Goal: Complete application form: Complete application form

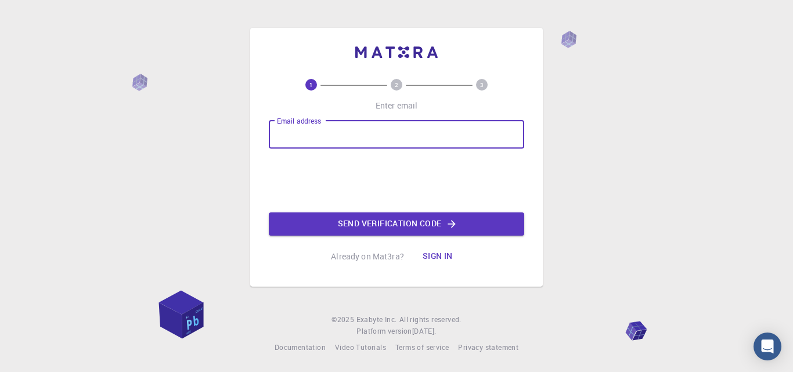
click at [341, 133] on input "Email address" at bounding box center [396, 135] width 255 height 28
click at [380, 140] on input "Email address" at bounding box center [396, 135] width 255 height 28
paste input "[EMAIL_ADDRESS][DOMAIN_NAME]"
type input "[EMAIL_ADDRESS][DOMAIN_NAME]"
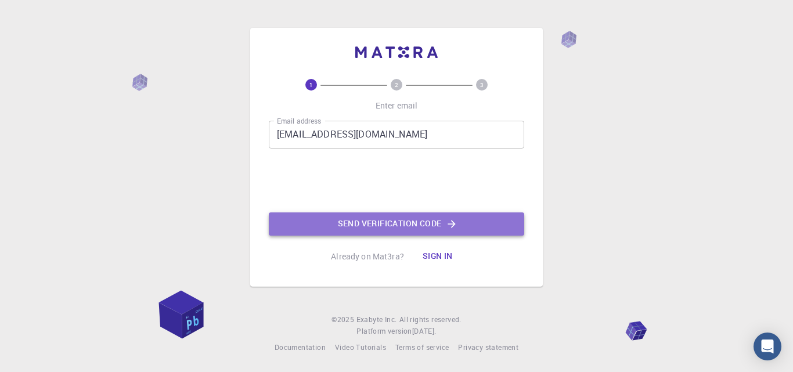
click at [420, 216] on button "Send verification code" at bounding box center [396, 223] width 255 height 23
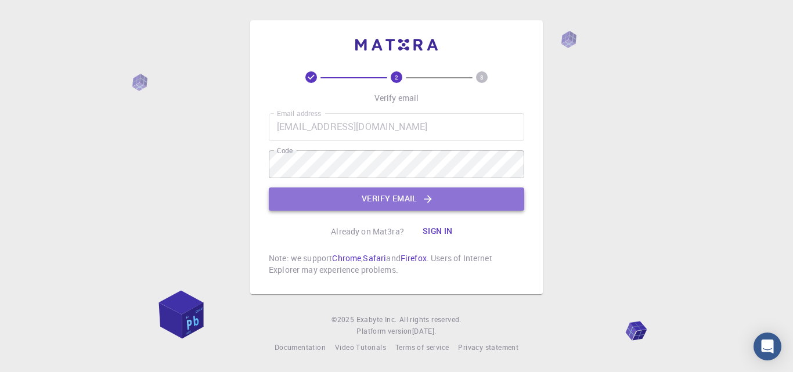
click at [346, 198] on button "Verify email" at bounding box center [396, 198] width 255 height 23
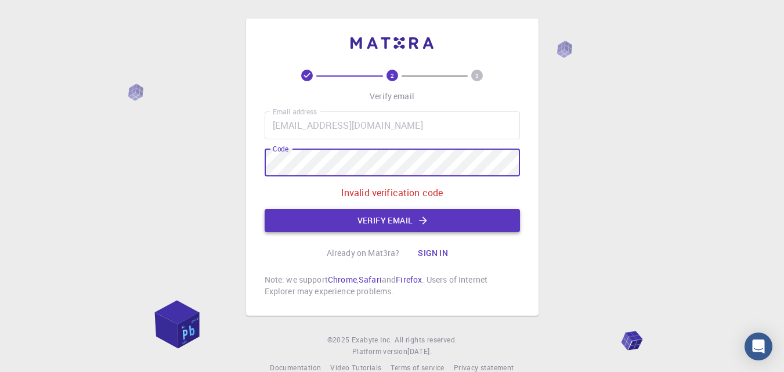
click at [405, 219] on button "Verify email" at bounding box center [392, 220] width 255 height 23
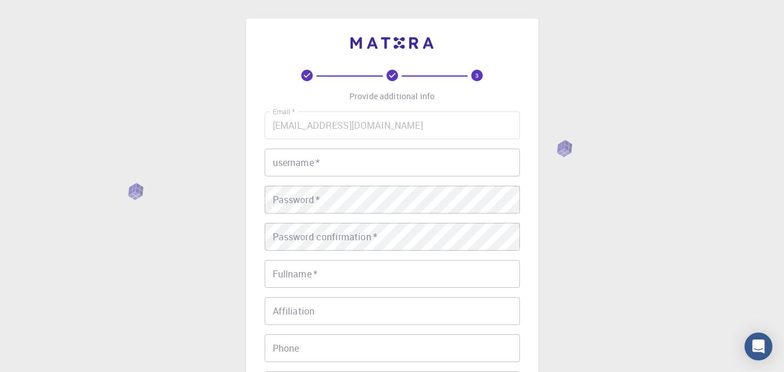
click at [300, 157] on input "username   *" at bounding box center [392, 163] width 255 height 28
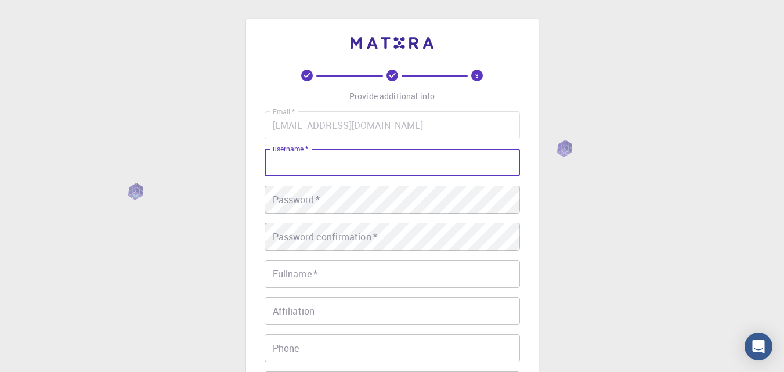
paste input "[EMAIL_ADDRESS][DOMAIN_NAME]"
drag, startPoint x: 326, startPoint y: 165, endPoint x: 405, endPoint y: 175, distance: 79.0
click at [405, 175] on input "[EMAIL_ADDRESS][DOMAIN_NAME]" at bounding box center [392, 163] width 255 height 28
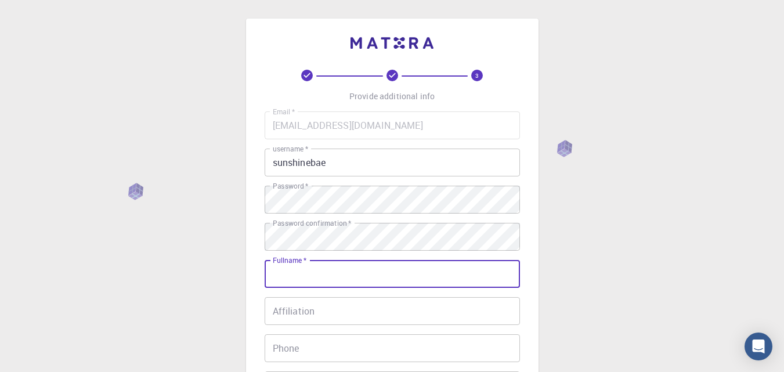
click at [453, 276] on input "Fullname   *" at bounding box center [392, 274] width 255 height 28
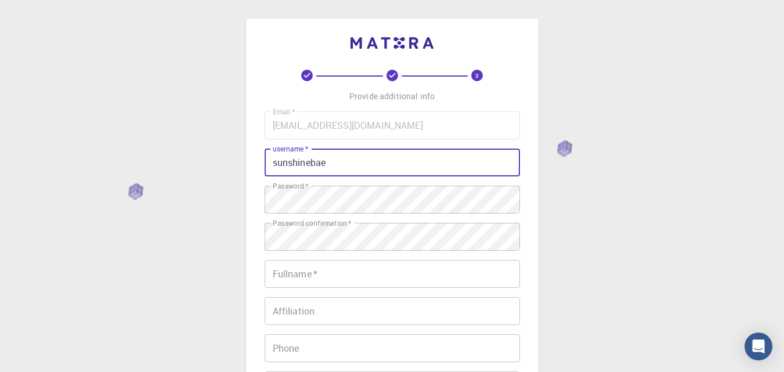
drag, startPoint x: 328, startPoint y: 159, endPoint x: 271, endPoint y: 165, distance: 57.2
click at [271, 165] on input "sunshinebae" at bounding box center [392, 163] width 255 height 28
paste input "[EMAIL_ADDRESS][DOMAIN_NAME]"
drag, startPoint x: 327, startPoint y: 165, endPoint x: 380, endPoint y: 164, distance: 53.4
click at [380, 164] on input "[EMAIL_ADDRESS][DOMAIN_NAME]" at bounding box center [392, 163] width 255 height 28
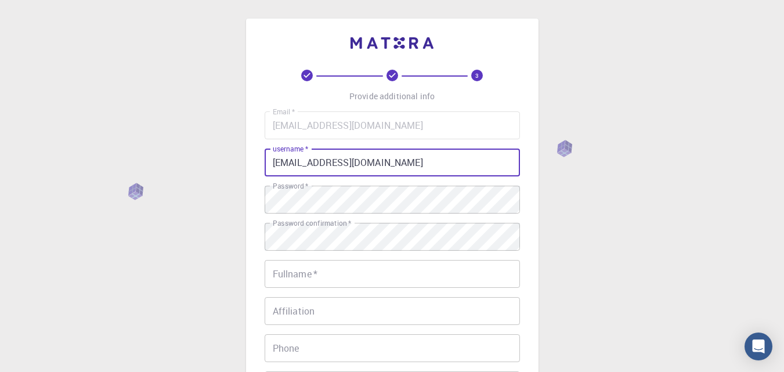
click at [391, 164] on input "[EMAIL_ADDRESS][DOMAIN_NAME]" at bounding box center [392, 163] width 255 height 28
drag, startPoint x: 391, startPoint y: 164, endPoint x: 337, endPoint y: 164, distance: 54.0
click at [337, 164] on input "[EMAIL_ADDRESS][DOMAIN_NAME]" at bounding box center [392, 163] width 255 height 28
type input "sunshinebae47"
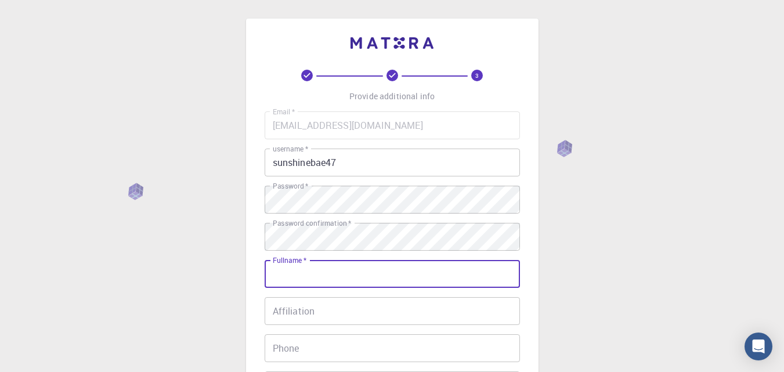
click at [319, 270] on input "Fullname   *" at bounding box center [392, 274] width 255 height 28
paste input "[EMAIL_ADDRESS][DOMAIN_NAME]"
drag, startPoint x: 327, startPoint y: 273, endPoint x: 423, endPoint y: 276, distance: 95.2
click at [423, 276] on input "[EMAIL_ADDRESS][DOMAIN_NAME]" at bounding box center [392, 274] width 255 height 28
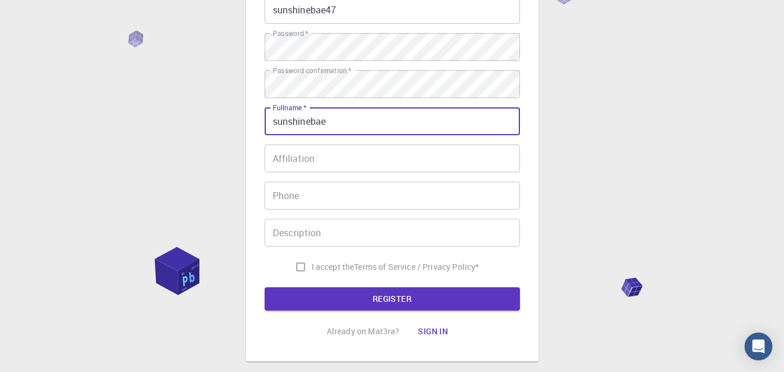
scroll to position [186, 0]
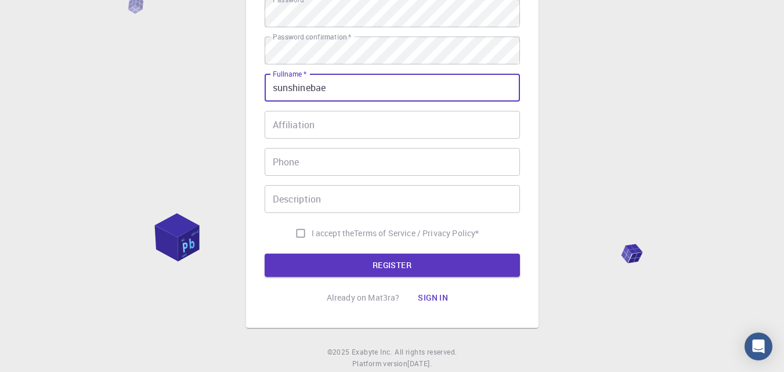
type input "sunshinebae"
click at [300, 236] on input "I accept the Terms of Service / Privacy Policy *" at bounding box center [301, 233] width 22 height 22
checkbox input "true"
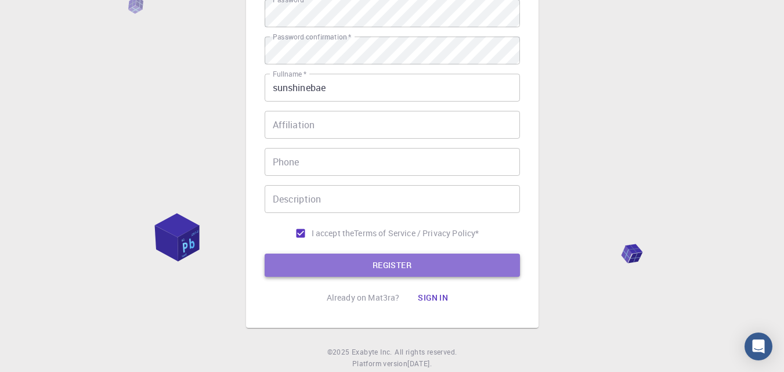
click at [310, 267] on button "REGISTER" at bounding box center [392, 265] width 255 height 23
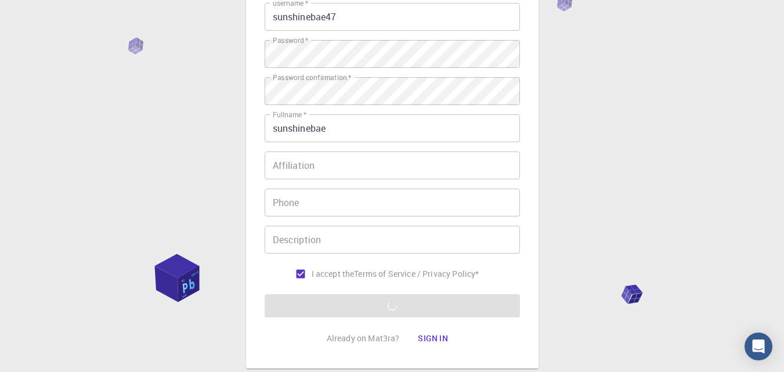
scroll to position [139, 0]
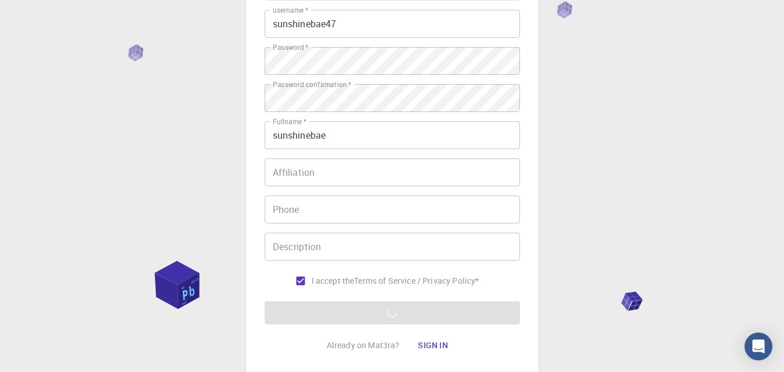
click at [383, 179] on input "Affiliation" at bounding box center [392, 172] width 255 height 28
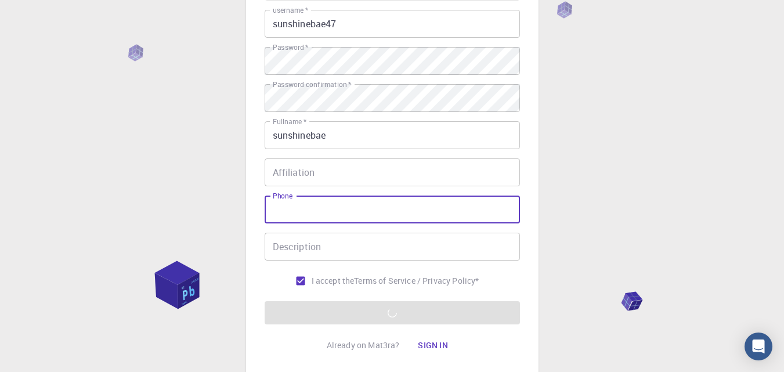
click at [380, 204] on input "Phone" at bounding box center [392, 210] width 255 height 28
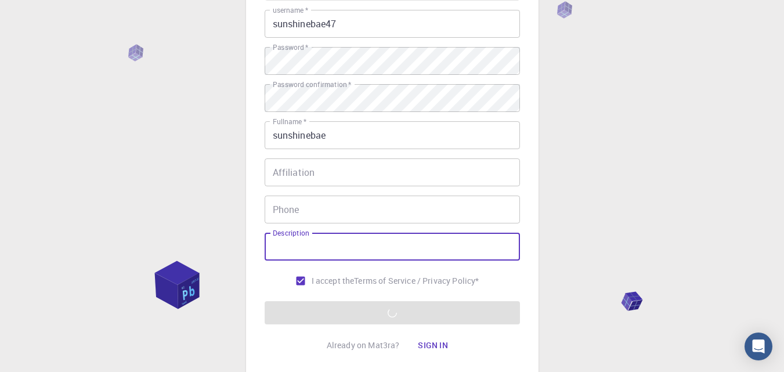
click at [367, 254] on input "Description" at bounding box center [392, 247] width 255 height 28
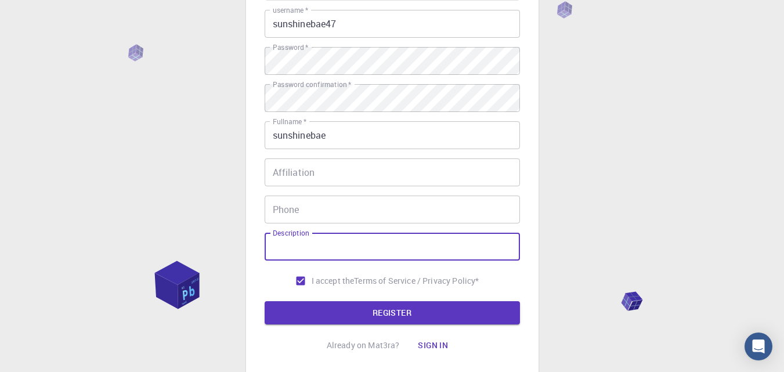
click at [420, 172] on input "Affiliation" at bounding box center [392, 172] width 255 height 28
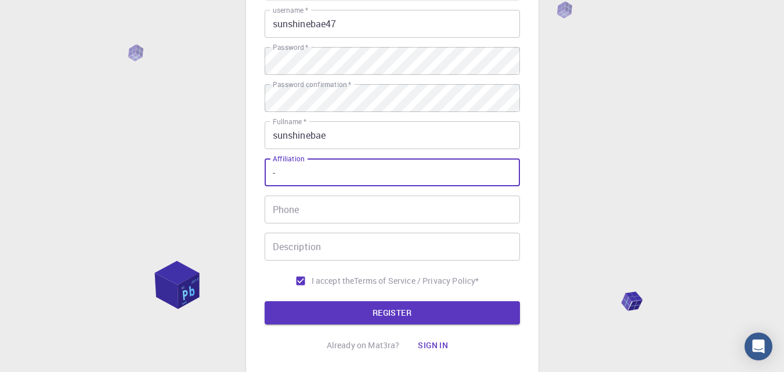
type input "-"
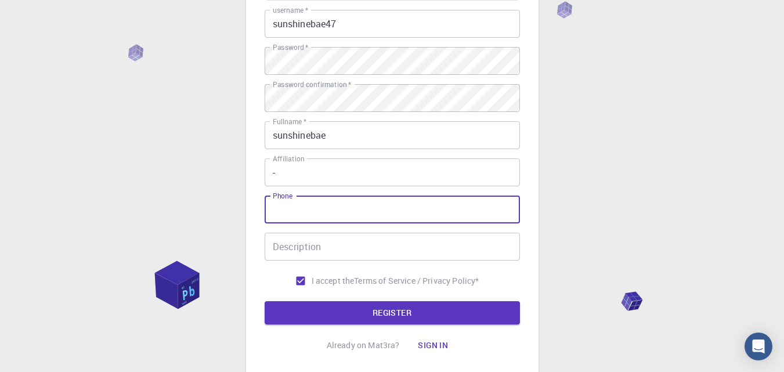
click at [410, 205] on input "Phone" at bounding box center [392, 210] width 255 height 28
type input "-"
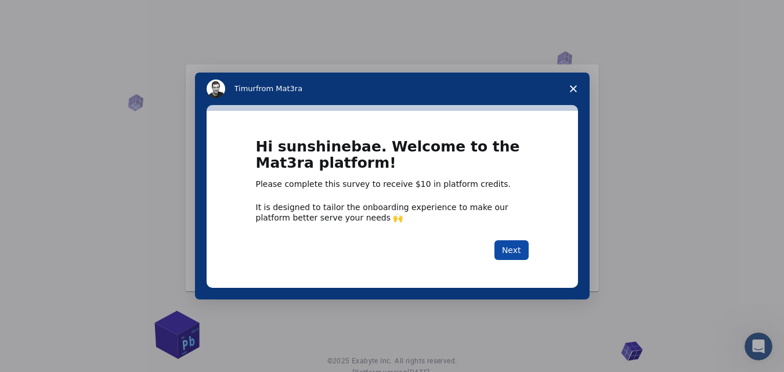
click at [512, 249] on button "Next" at bounding box center [511, 250] width 34 height 20
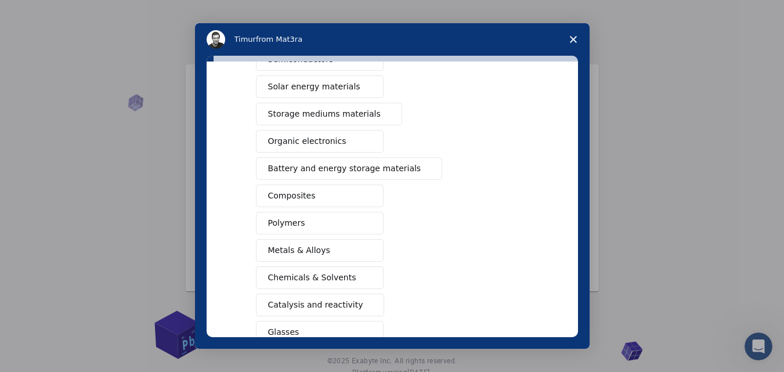
scroll to position [88, 0]
click at [304, 215] on button "Polymers" at bounding box center [320, 222] width 128 height 23
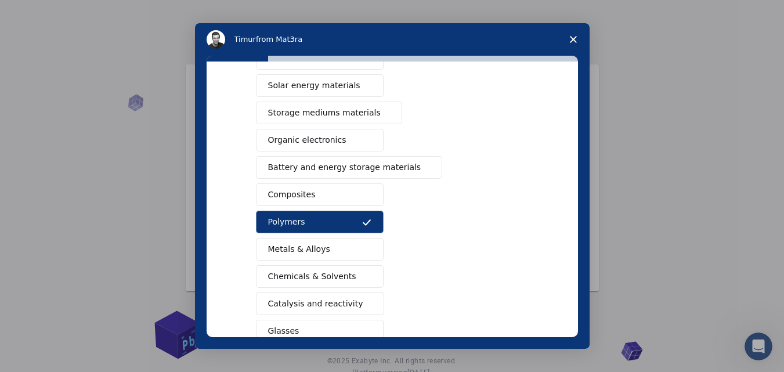
click at [322, 133] on button "Organic electronics" at bounding box center [320, 140] width 128 height 23
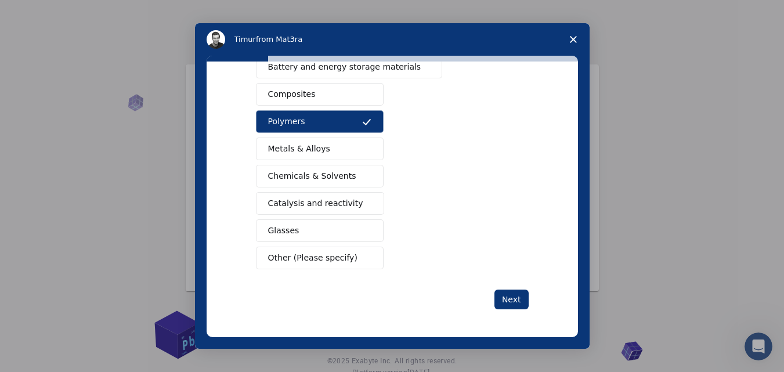
scroll to position [187, 0]
click at [306, 255] on span "Other (Please specify)" at bounding box center [312, 259] width 89 height 12
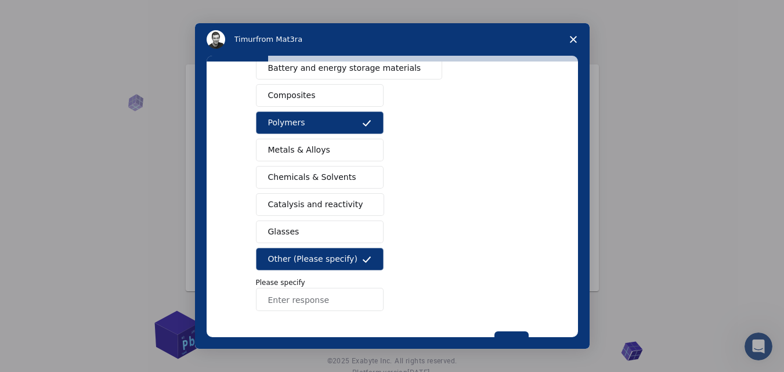
click at [312, 295] on input "Enter response" at bounding box center [320, 299] width 128 height 23
type input "plastic"
click at [348, 122] on button "Polymers" at bounding box center [320, 122] width 128 height 23
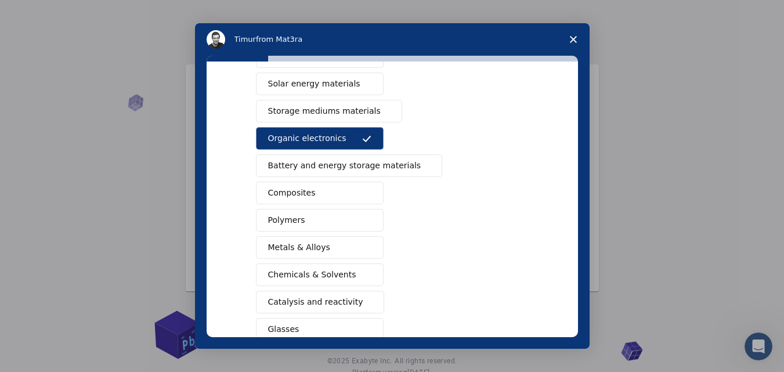
scroll to position [86, 0]
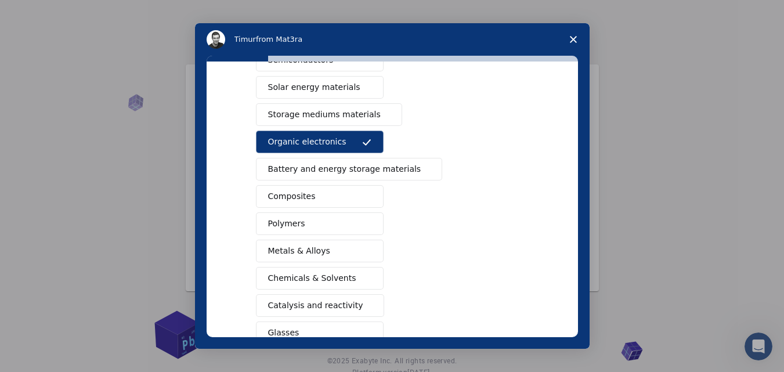
click at [365, 138] on icon "Intercom messenger" at bounding box center [366, 142] width 9 height 9
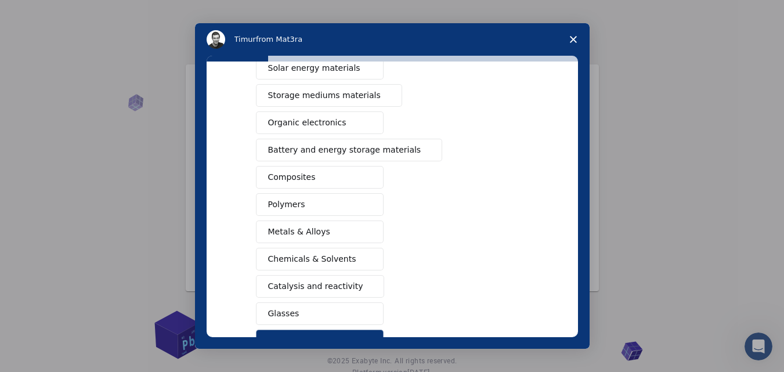
scroll to position [229, 0]
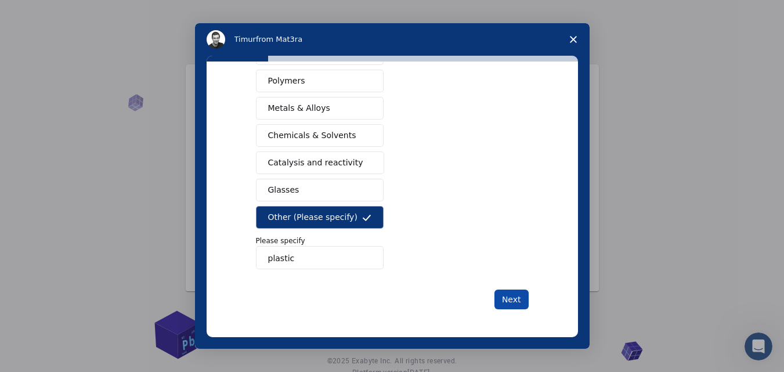
click at [506, 302] on button "Next" at bounding box center [511, 300] width 34 height 20
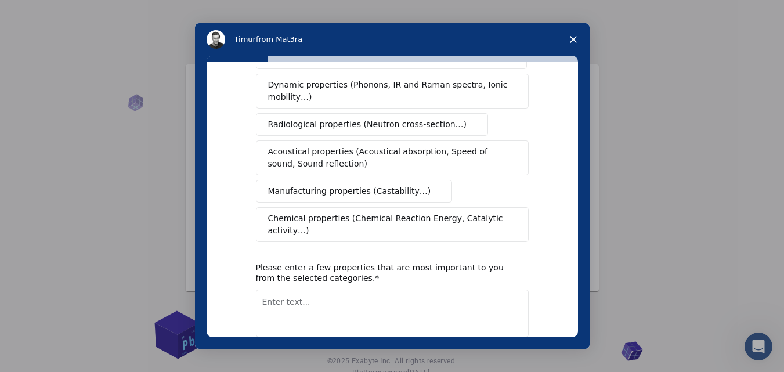
scroll to position [208, 0]
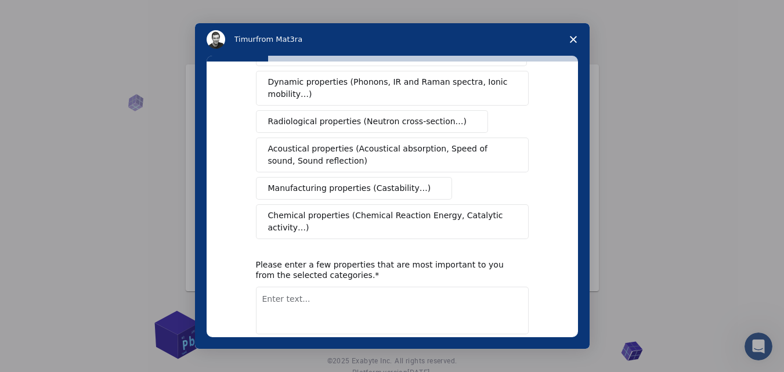
click at [431, 184] on span "Intercom messenger" at bounding box center [435, 188] width 9 height 9
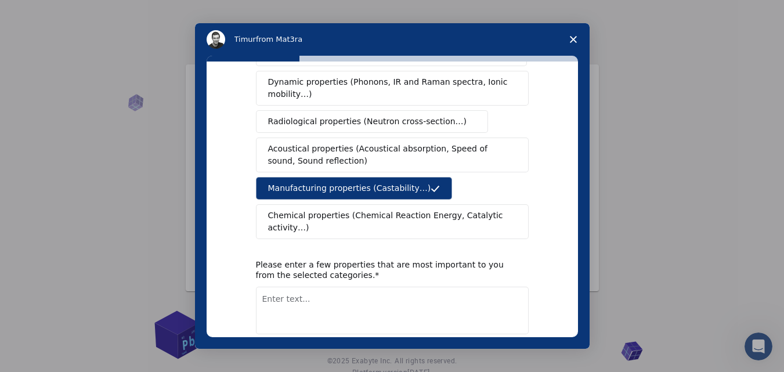
click at [431, 184] on icon "Intercom messenger" at bounding box center [435, 188] width 9 height 9
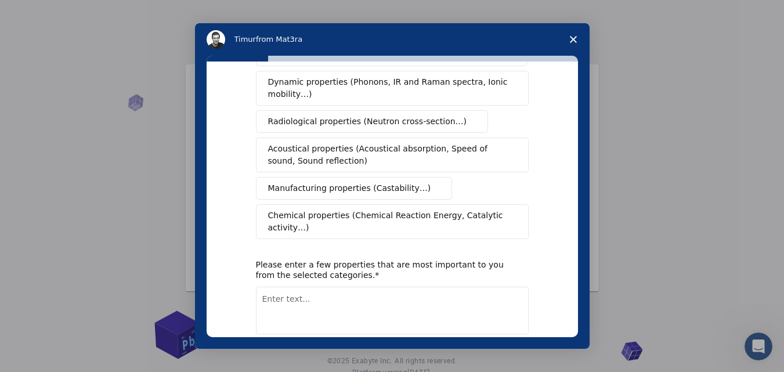
click at [384, 287] on textarea "Enter text..." at bounding box center [392, 311] width 273 height 48
type textarea "-----"
click at [508, 355] on button "Next" at bounding box center [511, 365] width 34 height 20
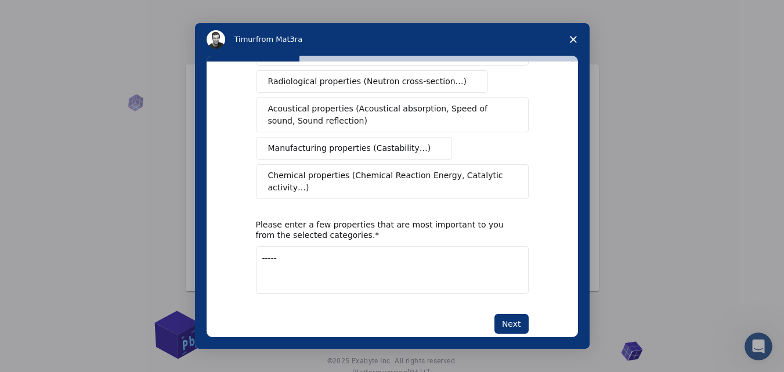
scroll to position [261, 0]
click at [523, 315] on button "Next" at bounding box center [511, 325] width 34 height 20
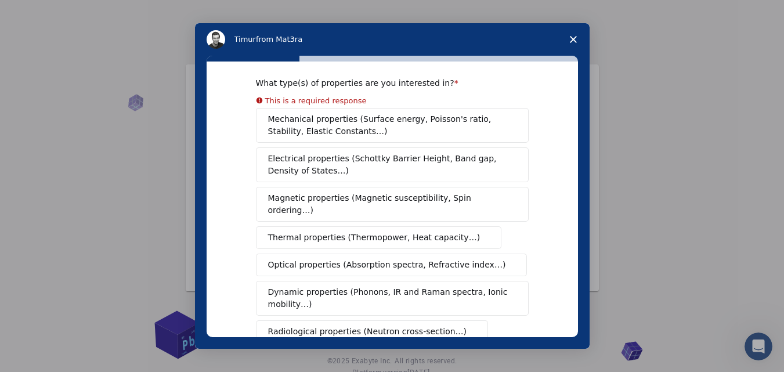
scroll to position [0, 0]
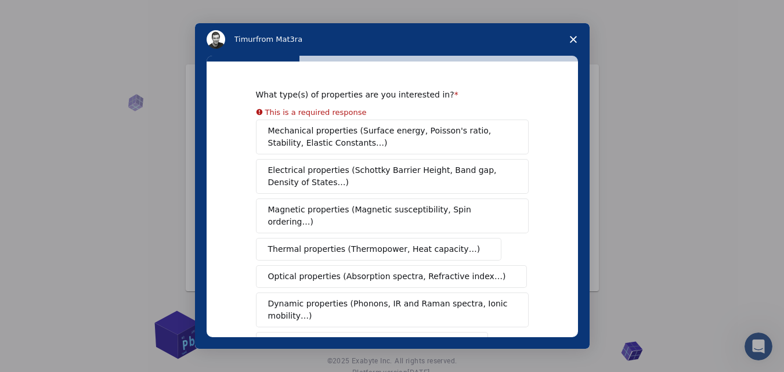
click at [577, 142] on div "What type(s) of properties are you interested in? This is a required response M…" at bounding box center [392, 200] width 371 height 276
click at [577, 147] on div "What type(s) of properties are you interested in? This is a required response M…" at bounding box center [392, 200] width 371 height 276
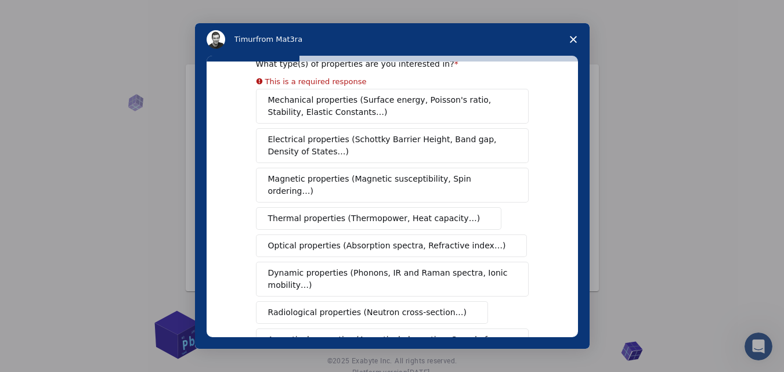
scroll to position [23, 0]
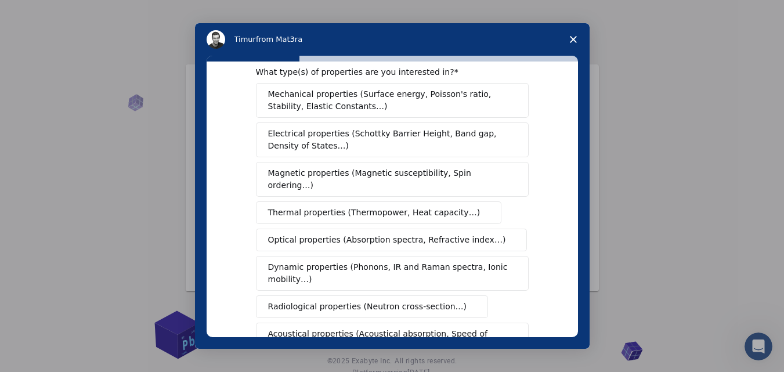
click at [507, 141] on button "Electrical properties (Schottky Barrier Height, Band gap, Density of States…)" at bounding box center [392, 139] width 273 height 35
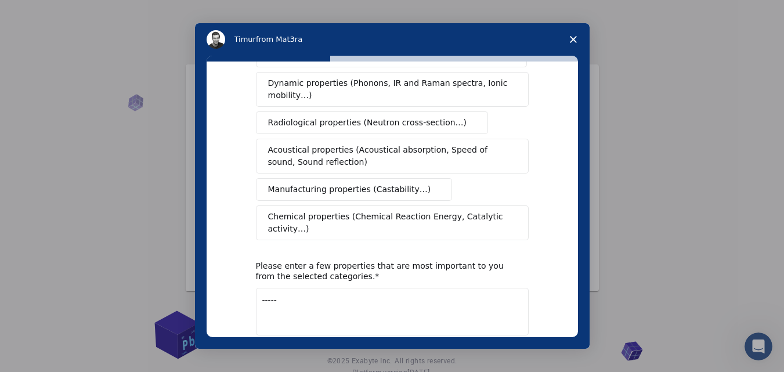
scroll to position [208, 0]
click at [508, 355] on button "Next" at bounding box center [511, 365] width 34 height 20
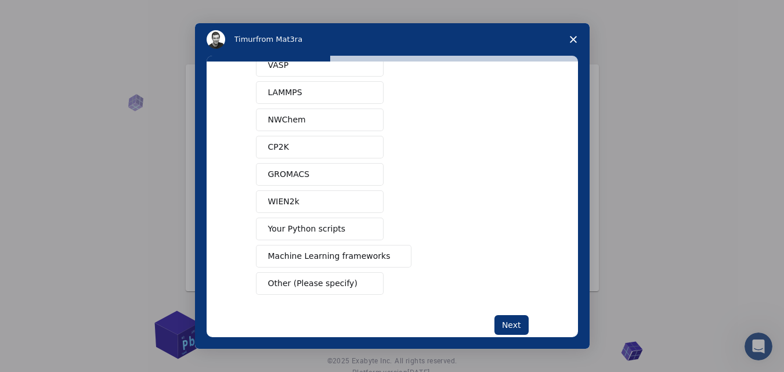
scroll to position [82, 0]
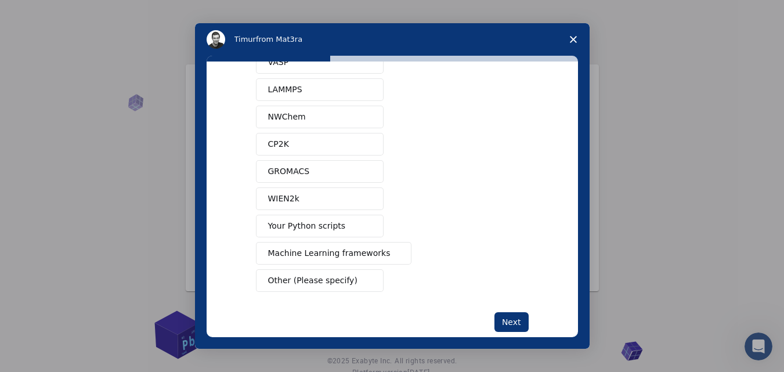
click at [355, 252] on span "Machine Learning frameworks" at bounding box center [329, 253] width 122 height 12
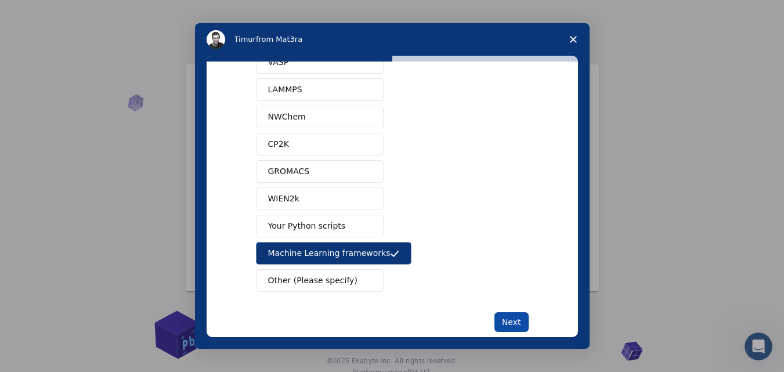
click at [505, 323] on button "Next" at bounding box center [511, 322] width 34 height 20
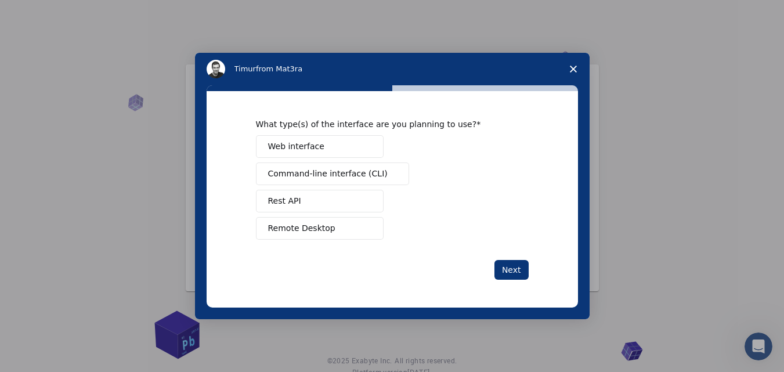
scroll to position [0, 0]
click at [506, 323] on div "Intercom messenger" at bounding box center [392, 186] width 784 height 372
click at [328, 227] on button "Remote Desktop" at bounding box center [320, 228] width 128 height 23
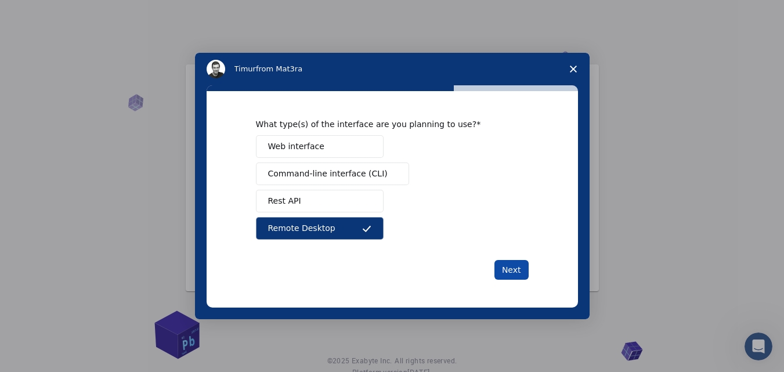
click at [506, 268] on button "Next" at bounding box center [511, 270] width 34 height 20
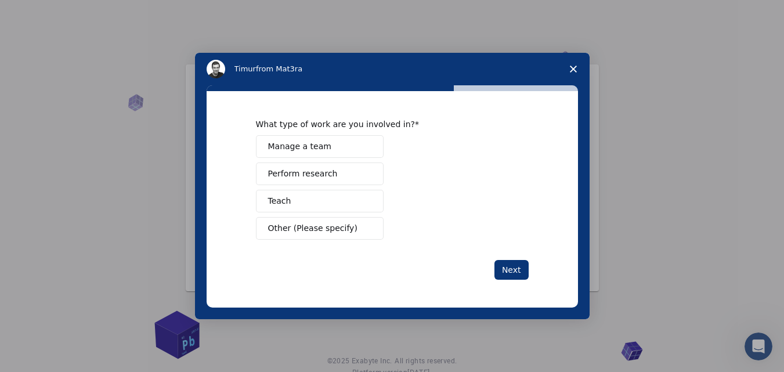
click at [342, 233] on span "Other (Please specify)" at bounding box center [312, 228] width 89 height 12
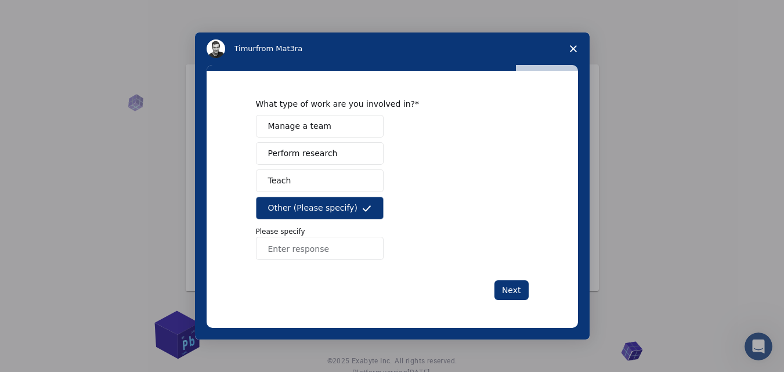
click at [321, 155] on span "Perform research" at bounding box center [303, 153] width 70 height 12
click at [330, 207] on span "Other (Please specify)" at bounding box center [312, 208] width 89 height 12
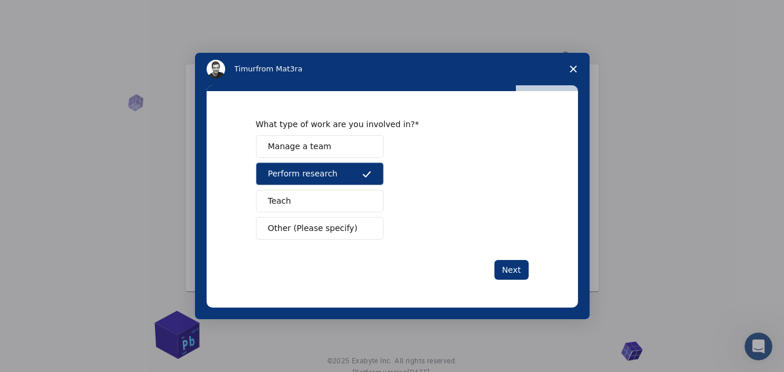
click at [330, 160] on div "Manage a team Perform research Teach Other (Please specify)" at bounding box center [392, 187] width 273 height 104
click at [327, 203] on button "Teach" at bounding box center [320, 201] width 128 height 23
click at [327, 175] on span "Perform research" at bounding box center [303, 174] width 70 height 12
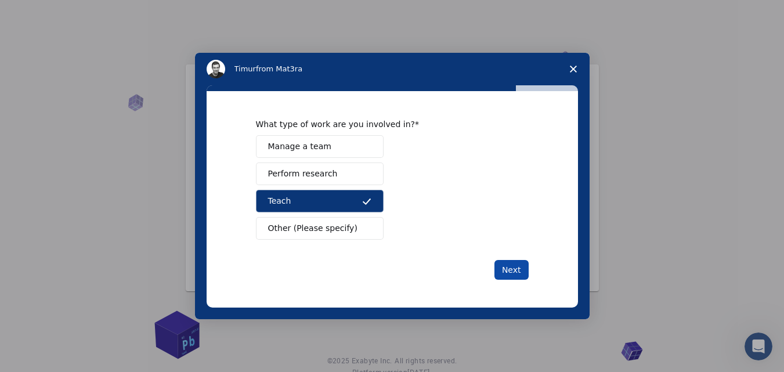
click at [517, 269] on button "Next" at bounding box center [511, 270] width 34 height 20
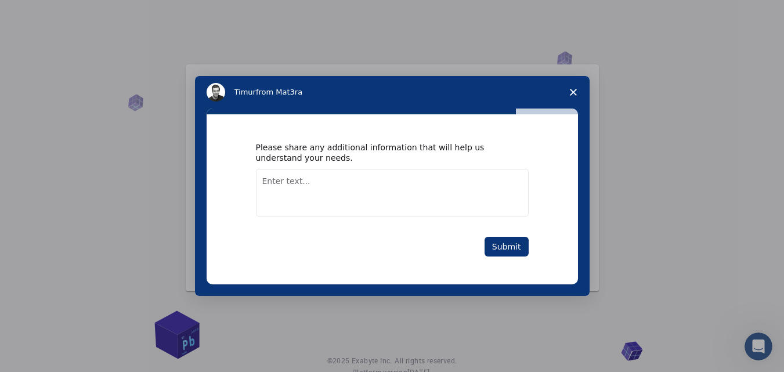
click at [478, 200] on textarea "Enter text..." at bounding box center [392, 193] width 273 height 48
type textarea "-----------"
click at [513, 249] on button "Submit" at bounding box center [507, 247] width 44 height 20
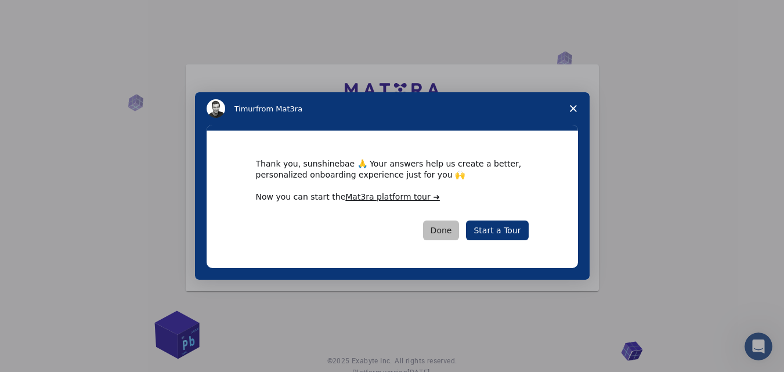
click at [446, 232] on button "Done" at bounding box center [441, 231] width 37 height 20
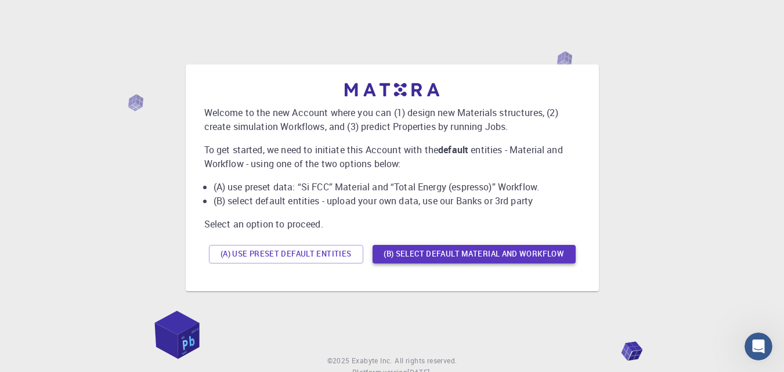
click at [452, 252] on button "(B) Select default material and workflow" at bounding box center [474, 254] width 203 height 19
